Goal: Task Accomplishment & Management: Use online tool/utility

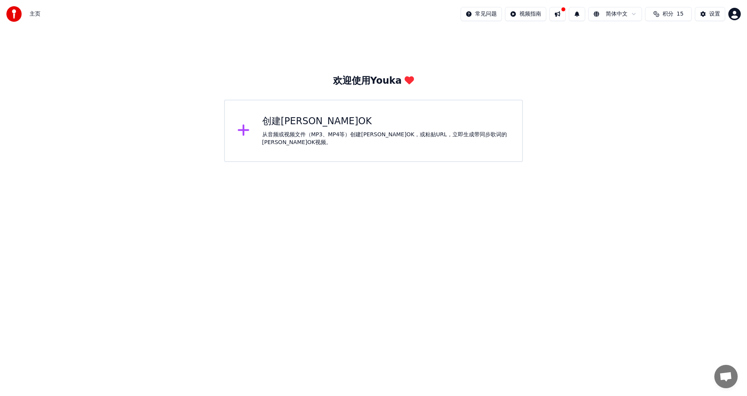
click at [311, 132] on div "创建[PERSON_NAME]OK 从音频或视频文件（MP3、MP4等）创建[PERSON_NAME]OK，或粘贴URL，立即生成带同步歌词的[PERSON_…" at bounding box center [386, 130] width 248 height 31
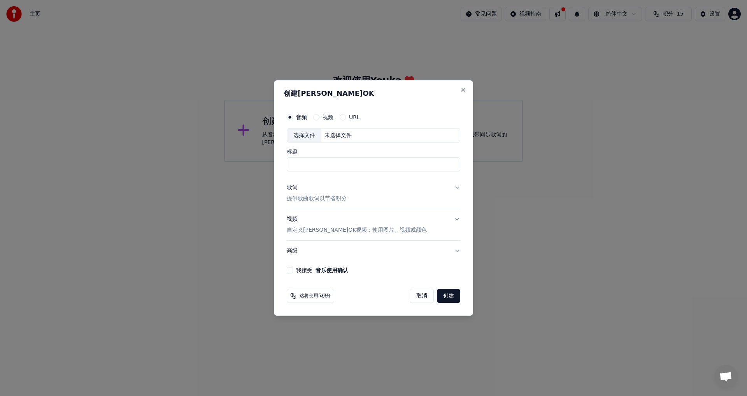
click at [307, 134] on div "选择文件" at bounding box center [304, 135] width 34 height 14
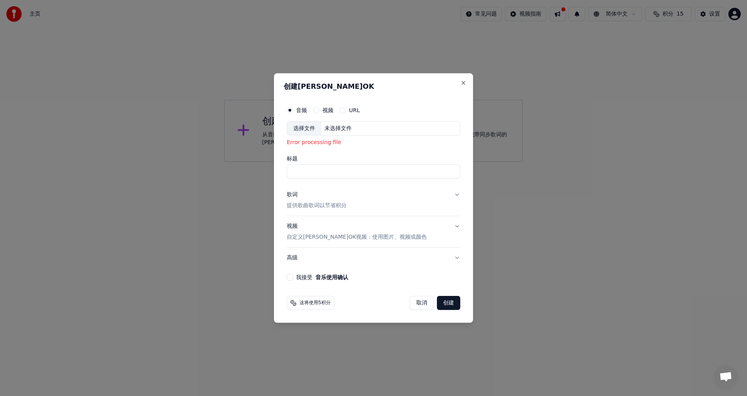
click at [327, 146] on div "Error processing file" at bounding box center [374, 143] width 174 height 8
click at [337, 126] on div "未选择文件" at bounding box center [338, 129] width 33 height 8
click at [346, 128] on div "未选择文件" at bounding box center [338, 129] width 33 height 8
click at [378, 127] on div "选择文件 未选择文件" at bounding box center [374, 128] width 174 height 15
click at [292, 274] on button "我接受 音乐使用确认" at bounding box center [290, 277] width 6 height 6
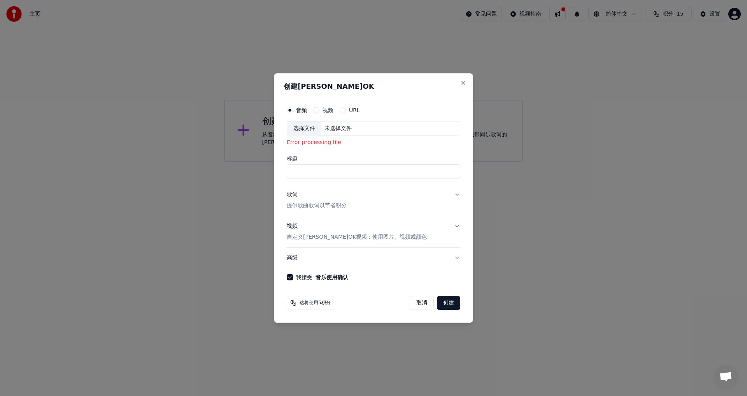
click at [363, 128] on div "选择文件 未选择文件" at bounding box center [374, 128] width 174 height 15
click at [463, 83] on button "Close" at bounding box center [464, 83] width 6 height 6
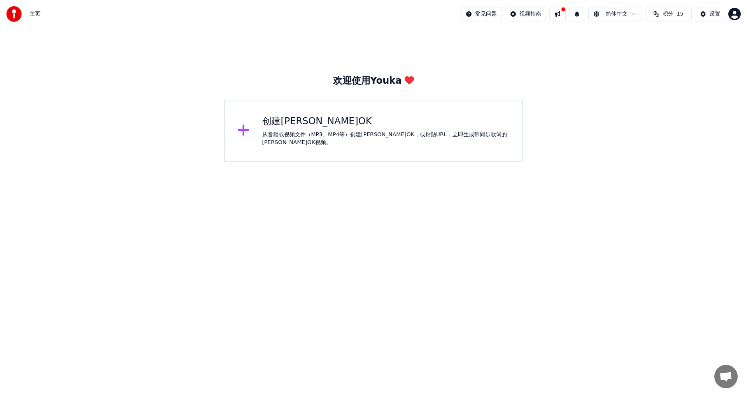
click at [17, 16] on img at bounding box center [14, 14] width 16 height 16
click at [711, 14] on div "设置" at bounding box center [715, 14] width 11 height 8
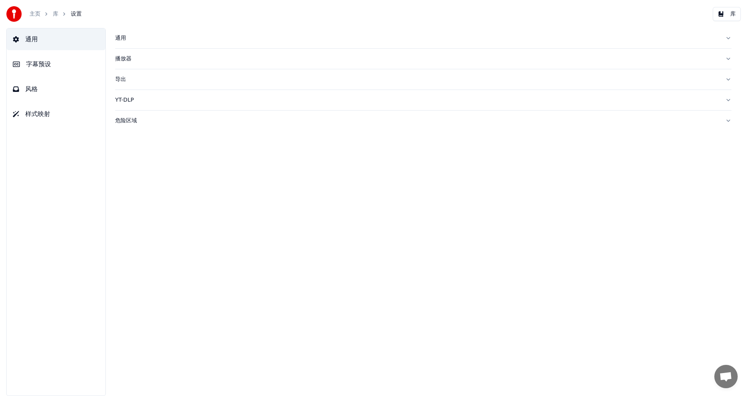
click at [123, 39] on div "通用" at bounding box center [417, 38] width 604 height 8
click at [178, 126] on html "**********" at bounding box center [373, 198] width 747 height 396
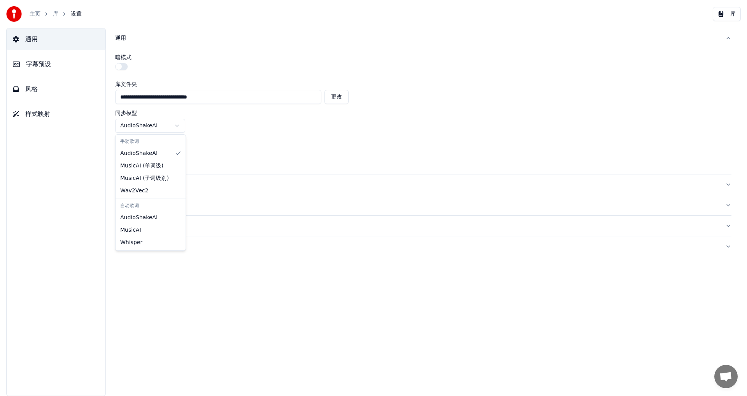
click at [178, 126] on html "**********" at bounding box center [373, 198] width 747 height 396
click at [179, 156] on html "**********" at bounding box center [373, 198] width 747 height 396
click at [162, 190] on button "播放器" at bounding box center [423, 184] width 617 height 20
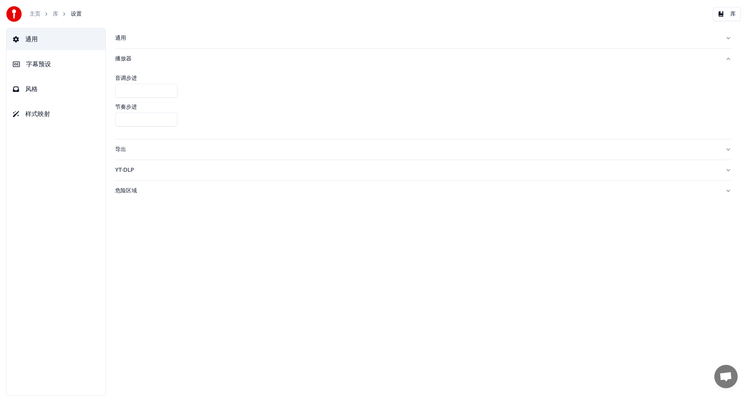
click at [128, 150] on div "导出" at bounding box center [417, 150] width 604 height 8
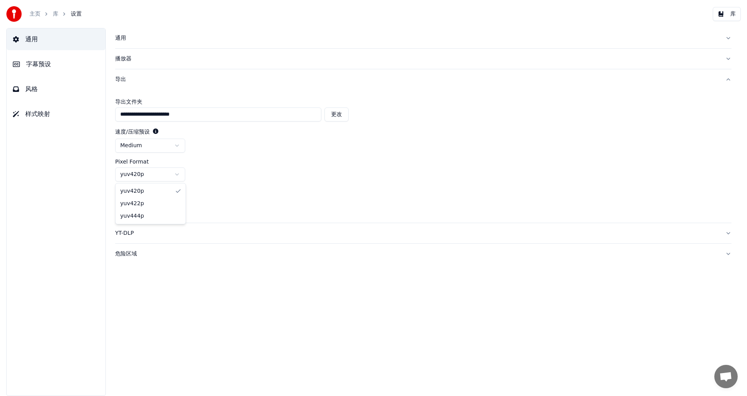
click at [180, 175] on html "**********" at bounding box center [373, 198] width 747 height 396
click at [127, 235] on div "YT-DLP" at bounding box center [417, 233] width 604 height 8
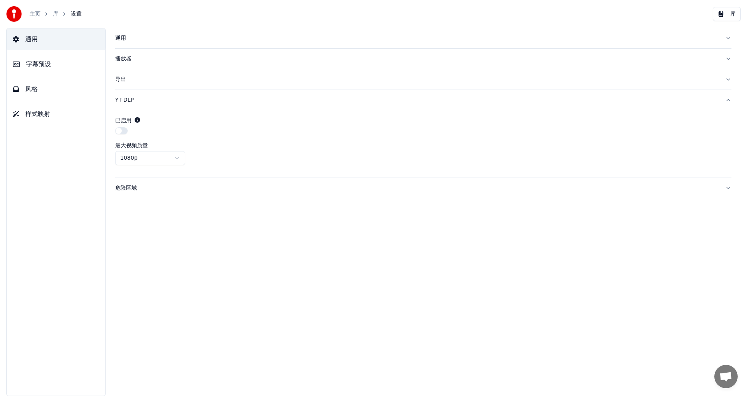
click at [122, 35] on div "通用" at bounding box center [417, 38] width 604 height 8
click at [174, 124] on html "**********" at bounding box center [373, 198] width 747 height 396
click at [51, 63] on button "字幕预设" at bounding box center [56, 64] width 99 height 22
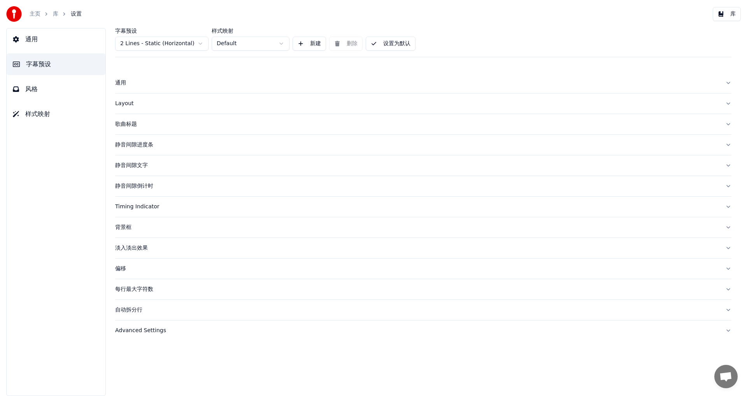
click at [283, 43] on html "主页 库 设置 库 通用 字幕预设 风格 样式映射 字幕预设 2 Lines - Static (Horizontal) 样式映射 Default 新建 删除…" at bounding box center [373, 198] width 747 height 396
click at [157, 105] on div "Layout" at bounding box center [417, 104] width 604 height 8
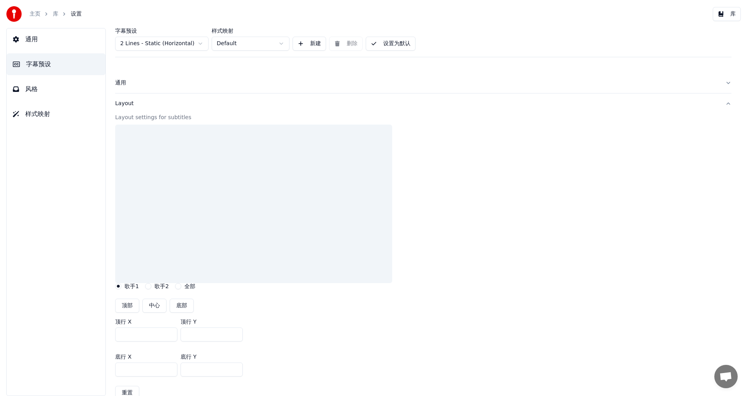
click at [125, 78] on button "通用" at bounding box center [423, 83] width 617 height 20
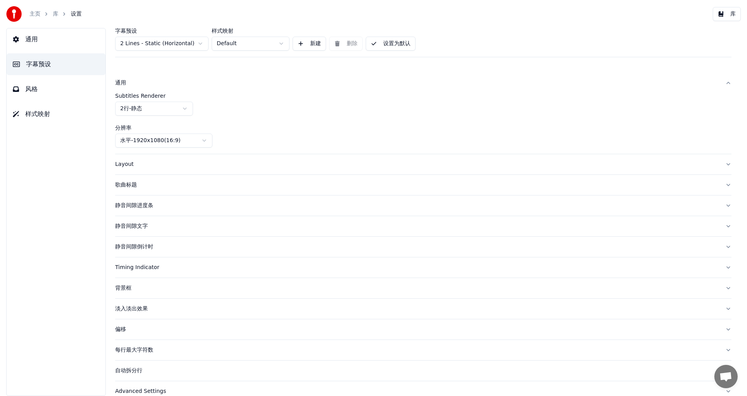
click at [126, 83] on div "通用" at bounding box center [417, 83] width 604 height 8
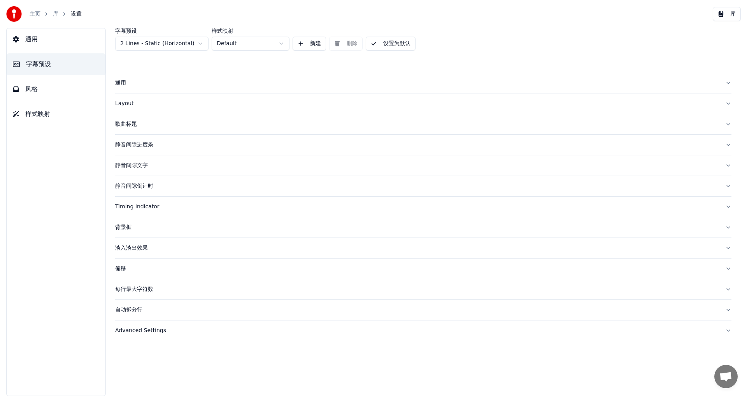
click at [30, 14] on link "主页" at bounding box center [35, 14] width 11 height 8
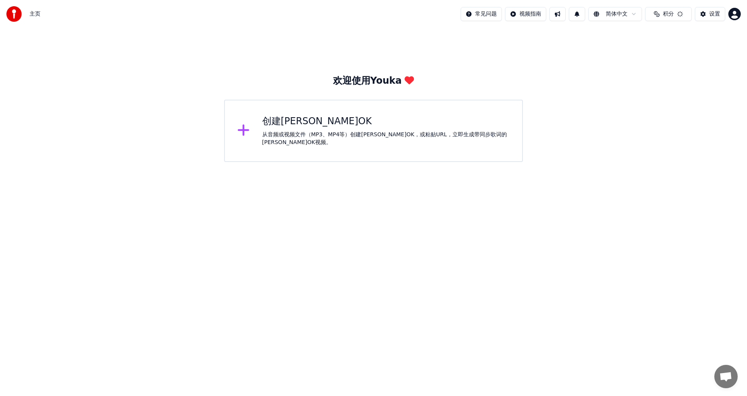
click at [276, 125] on div "创建[PERSON_NAME]OK" at bounding box center [386, 121] width 248 height 12
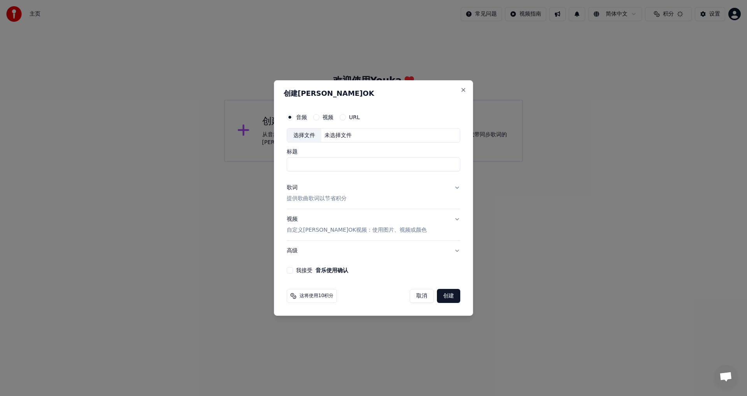
click at [354, 132] on div "未选择文件" at bounding box center [338, 136] width 33 height 8
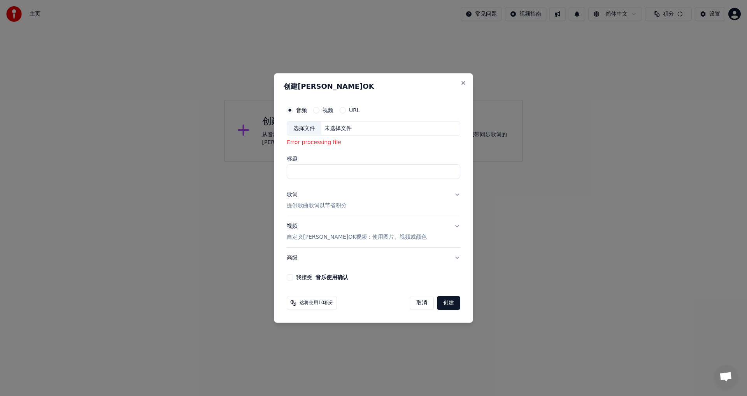
click at [338, 128] on div "未选择文件" at bounding box center [338, 129] width 33 height 8
click at [350, 130] on div "未选择文件" at bounding box center [338, 129] width 33 height 8
click at [295, 279] on div "我接受 音乐使用确认" at bounding box center [374, 277] width 174 height 6
click at [292, 279] on button "我接受 音乐使用确认" at bounding box center [290, 277] width 6 height 6
click at [462, 81] on button "Close" at bounding box center [464, 83] width 6 height 6
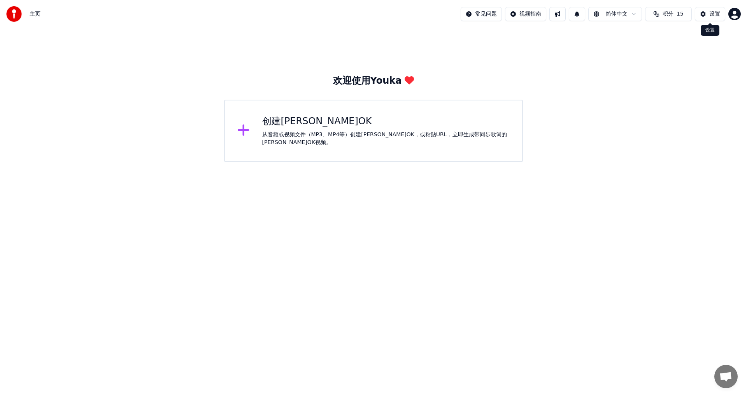
click at [709, 15] on button "设置" at bounding box center [710, 14] width 30 height 14
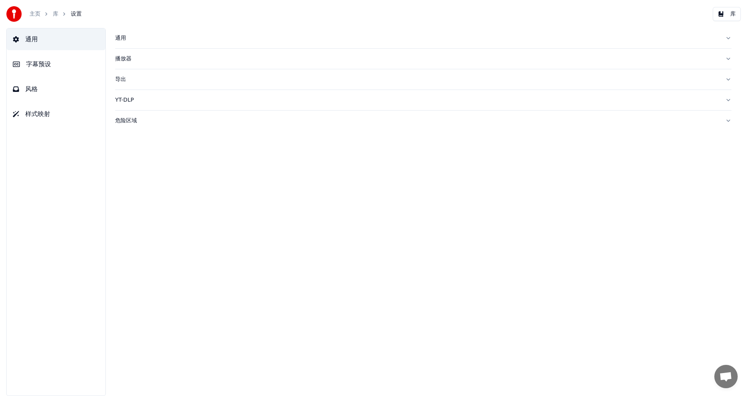
click at [28, 14] on div "主页 库 设置" at bounding box center [44, 14] width 76 height 16
click at [38, 14] on link "主页" at bounding box center [35, 14] width 11 height 8
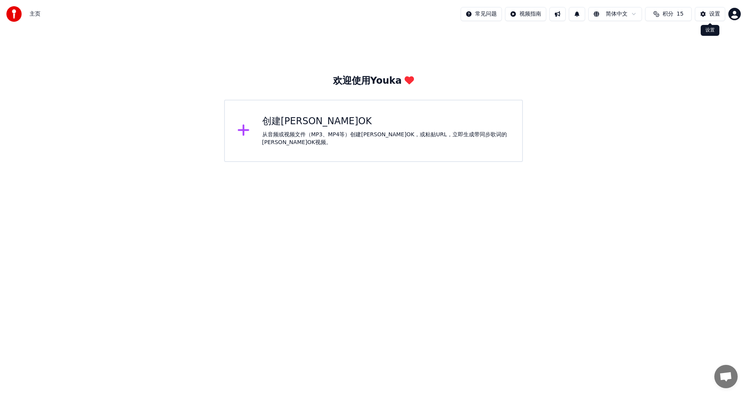
click at [734, 14] on html "主页 常见问题 视频指南 简体中文 积分 15 设置 欢迎使用Youka 创建[PERSON_NAME]OK 从音频或视频文件（MP3、MP4等）创建[PER…" at bounding box center [373, 81] width 747 height 162
click at [555, 13] on html "主页 常见问题 视频指南 简体中文 积分 15 设置 欢迎使用Youka 创建[PERSON_NAME]OK 从音频或视频文件（MP3、MP4等）创建[PER…" at bounding box center [373, 81] width 747 height 162
click at [558, 13] on button at bounding box center [558, 14] width 16 height 14
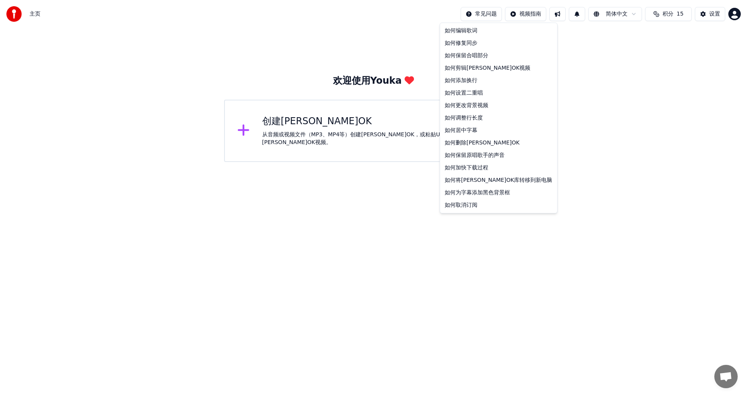
click at [487, 15] on html "主页 常见问题 视频指南 简体中文 积分 15 设置 欢迎使用Youka 创建[PERSON_NAME]OK 从音频或视频文件（MP3、MP4等）创建[PER…" at bounding box center [373, 81] width 747 height 162
click at [548, 162] on html "主页 常见问题 视频指南 简体中文 积分 15 设置 欢迎使用Youka 创建[PERSON_NAME]OK 从音频或视频文件（MP3、MP4等）创建[PER…" at bounding box center [373, 81] width 747 height 162
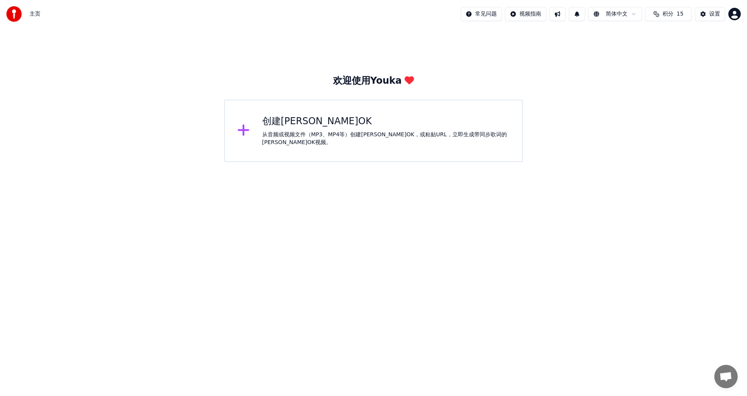
click at [373, 128] on div "创建[PERSON_NAME]OK" at bounding box center [386, 121] width 248 height 12
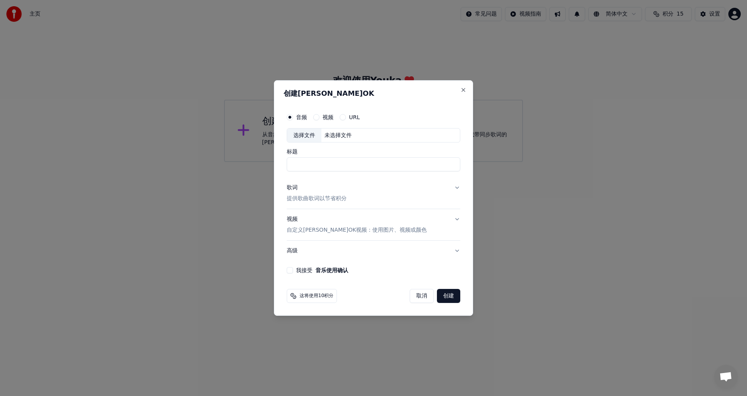
click at [350, 134] on div "未选择文件" at bounding box center [338, 136] width 33 height 8
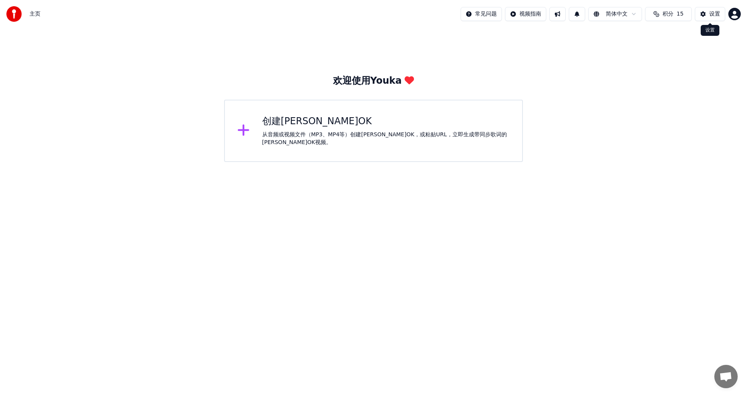
click at [723, 11] on button "设置" at bounding box center [710, 14] width 30 height 14
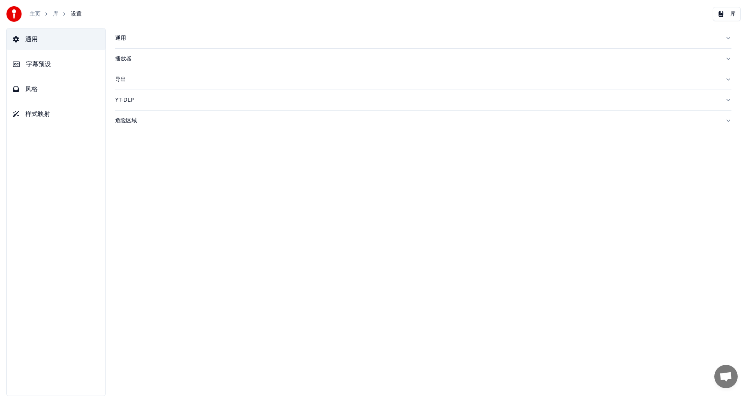
click at [134, 42] on button "通用" at bounding box center [423, 38] width 617 height 20
click at [176, 127] on html "**********" at bounding box center [373, 198] width 747 height 396
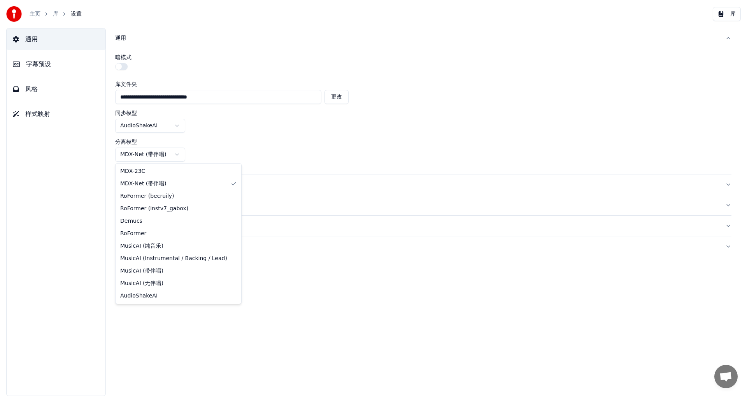
click at [172, 158] on html "**********" at bounding box center [373, 198] width 747 height 396
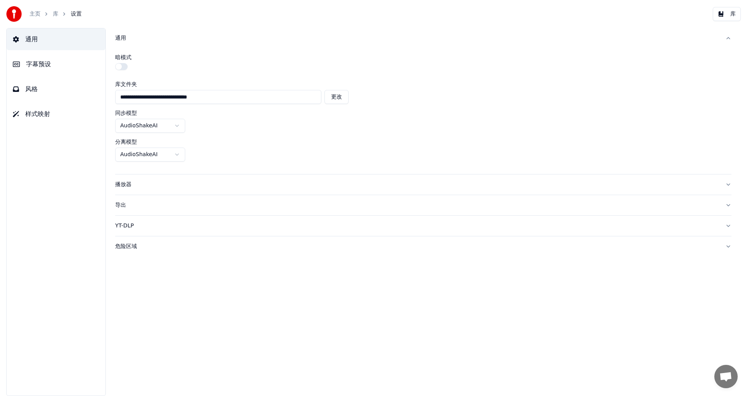
click at [29, 16] on div "主页 库 设置" at bounding box center [44, 14] width 76 height 16
click at [32, 13] on link "主页" at bounding box center [35, 14] width 11 height 8
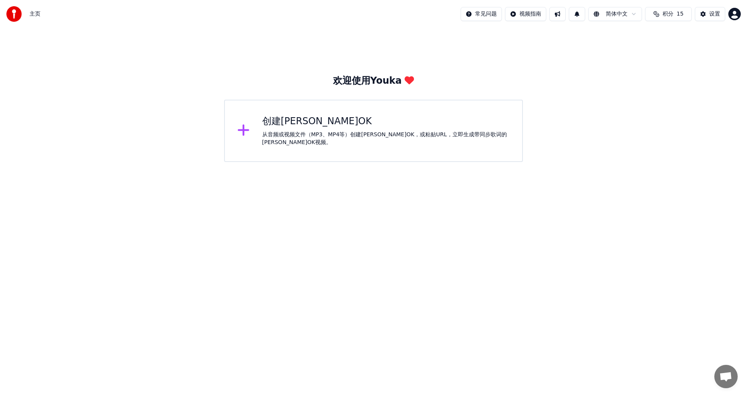
click at [288, 139] on div "从音频或视频文件（MP3、MP4等）创建[PERSON_NAME]OK，或粘贴URL，立即生成带同步歌词的[PERSON_NAME]OK视频。" at bounding box center [386, 139] width 248 height 16
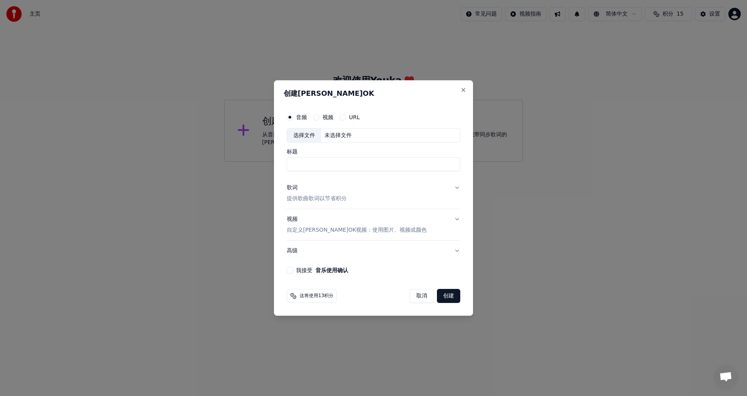
click at [344, 135] on div "未选择文件" at bounding box center [338, 136] width 33 height 8
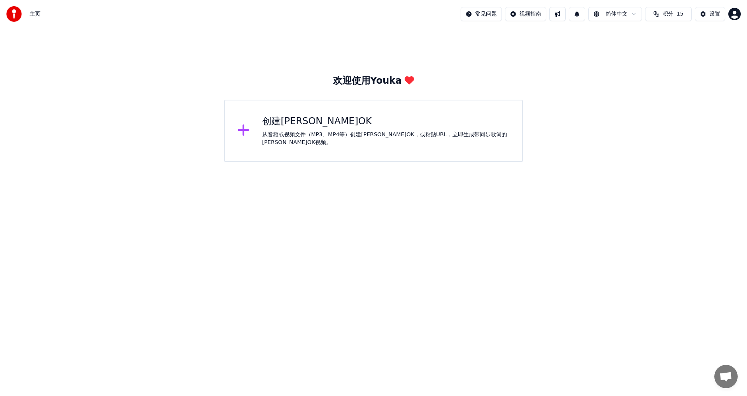
click at [490, 12] on html "主页 常见问题 视频指南 简体中文 积分 15 设置 欢迎使用Youka 创建[PERSON_NAME]OK 从音频或视频文件（MP3、MP4等）创建[PER…" at bounding box center [373, 81] width 747 height 162
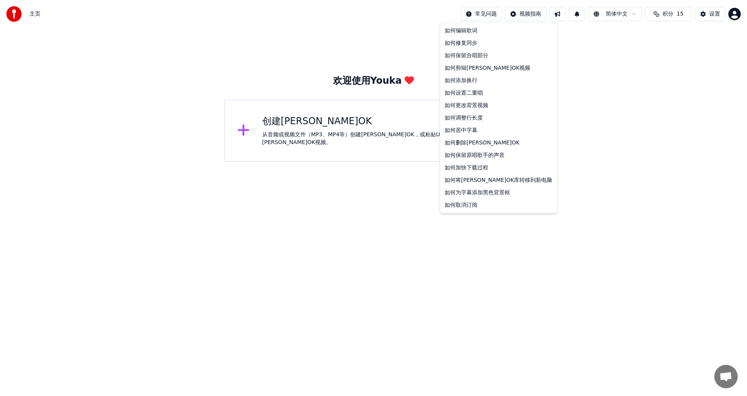
click at [561, 162] on html "主页 常见问题 视频指南 简体中文 积分 15 设置 欢迎使用Youka 创建[PERSON_NAME]OK 从音频或视频文件（MP3、MP4等）创建[PER…" at bounding box center [373, 81] width 747 height 162
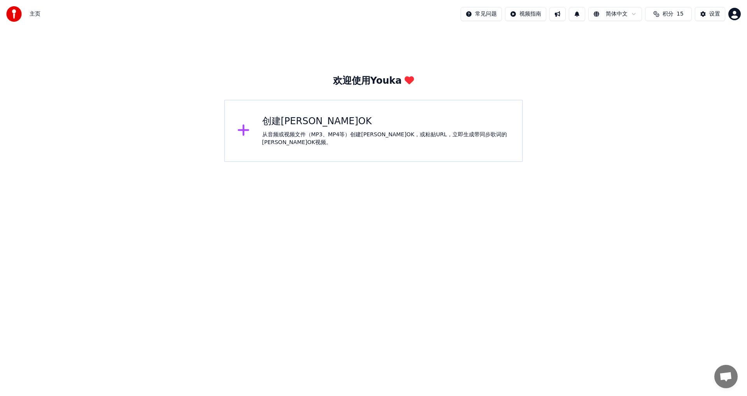
click at [721, 380] on span "开放式聊天" at bounding box center [726, 377] width 13 height 11
click at [731, 376] on span "开放式聊天" at bounding box center [726, 377] width 13 height 11
click at [729, 374] on span "开放式聊天" at bounding box center [726, 377] width 13 height 11
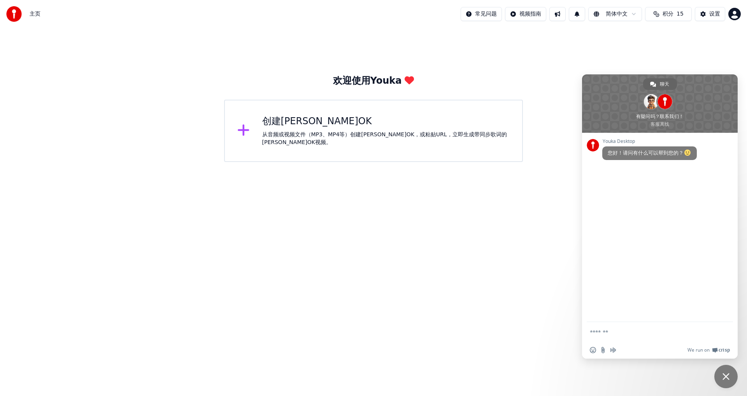
click at [14, 15] on img at bounding box center [14, 14] width 16 height 16
click at [619, 328] on form at bounding box center [651, 332] width 123 height 21
click at [627, 335] on textarea "输入你的信息…" at bounding box center [651, 332] width 123 height 7
paste textarea "**********"
type textarea "**********"
